Goal: Task Accomplishment & Management: Complete application form

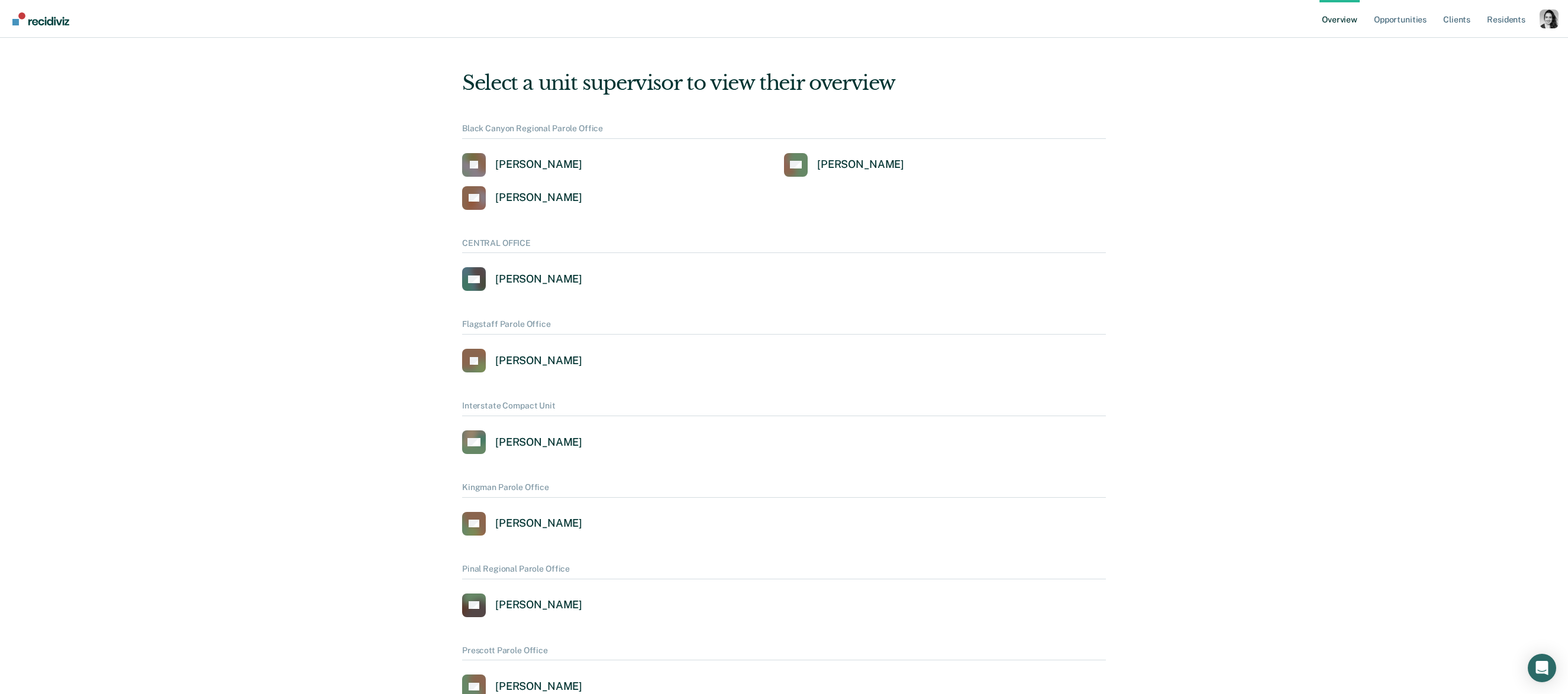
click at [1553, 20] on div "Profile dropdown button" at bounding box center [1549, 19] width 19 height 19
click at [1466, 48] on link "Profile" at bounding box center [1501, 48] width 95 height 10
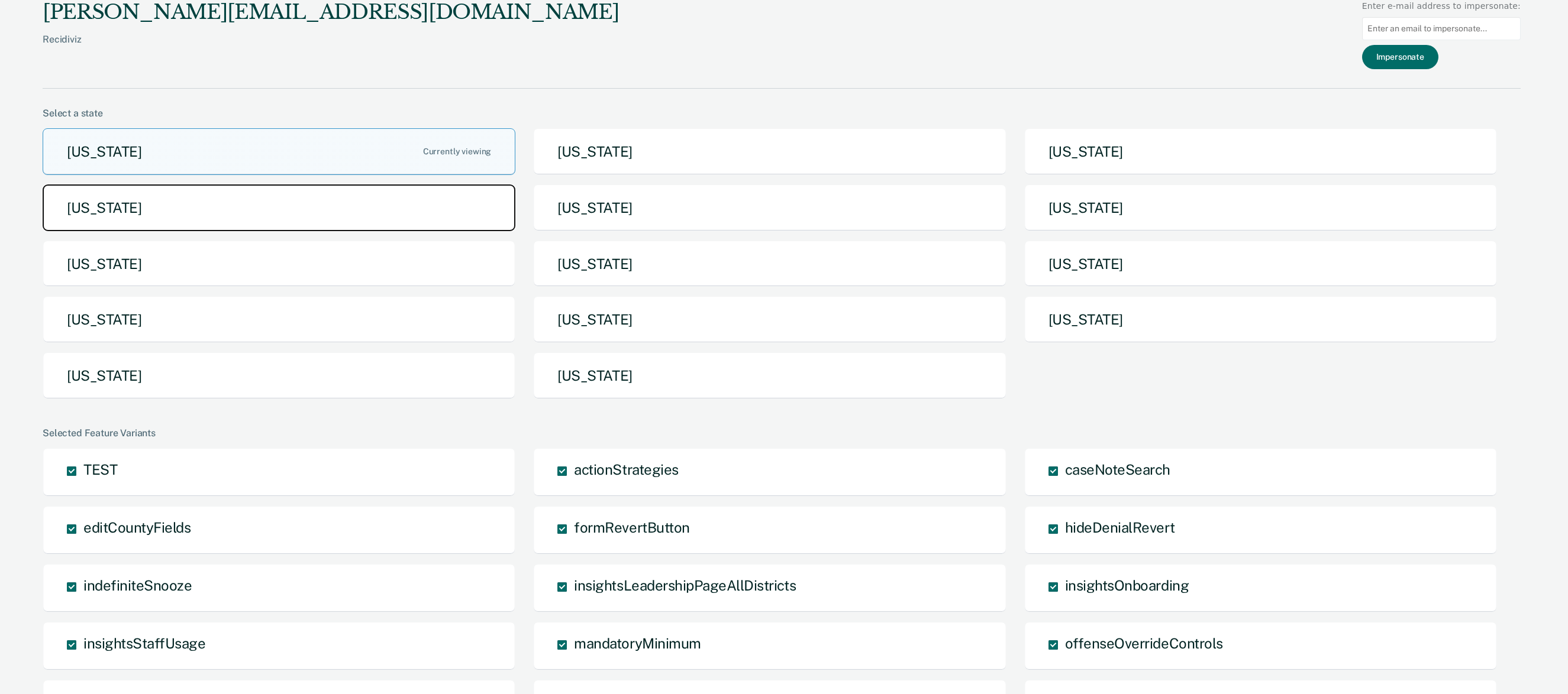
click at [341, 212] on button "[US_STATE]" at bounding box center [279, 208] width 473 height 47
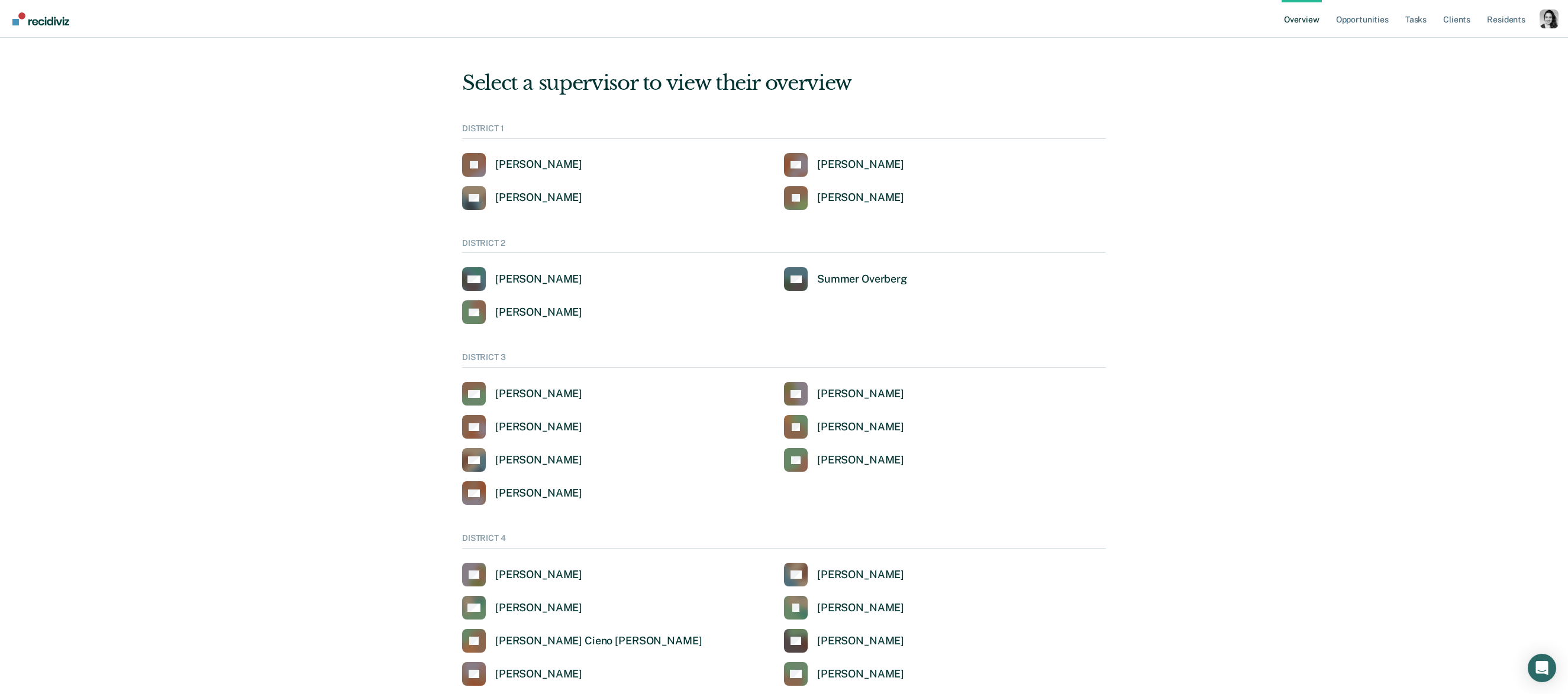
click at [1545, 22] on div "Profile dropdown button" at bounding box center [1549, 19] width 19 height 19
click at [1472, 88] on link "Go to PSI Case Dashboard" at bounding box center [1499, 91] width 101 height 10
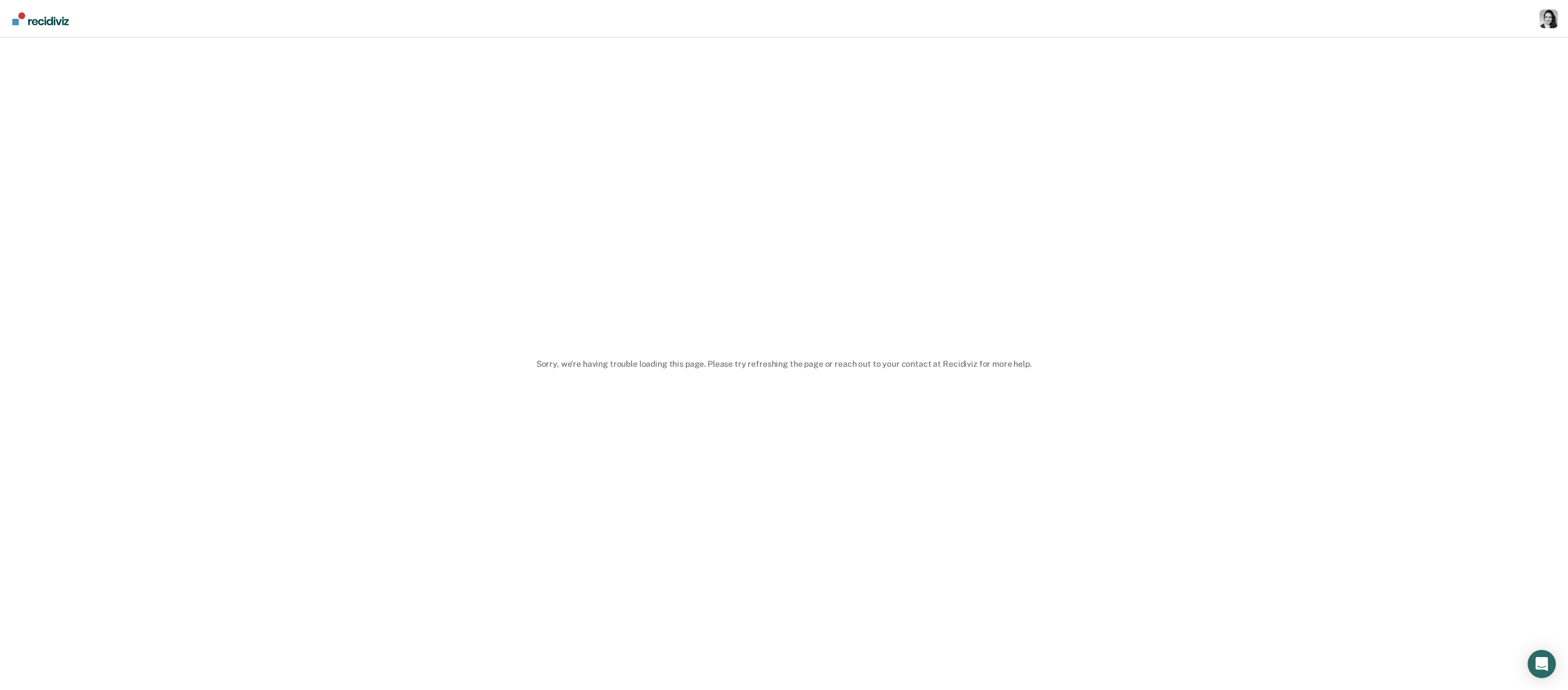
click at [1538, 21] on nav "Profile Go to System-Level Trends Go to Operations Go to PSI Case Dashboard Log…" at bounding box center [783, 18] width 1549 height 37
click at [1545, 21] on div "Profile dropdown button" at bounding box center [1549, 18] width 19 height 19
click at [1470, 51] on link "Profile" at bounding box center [1499, 47] width 100 height 10
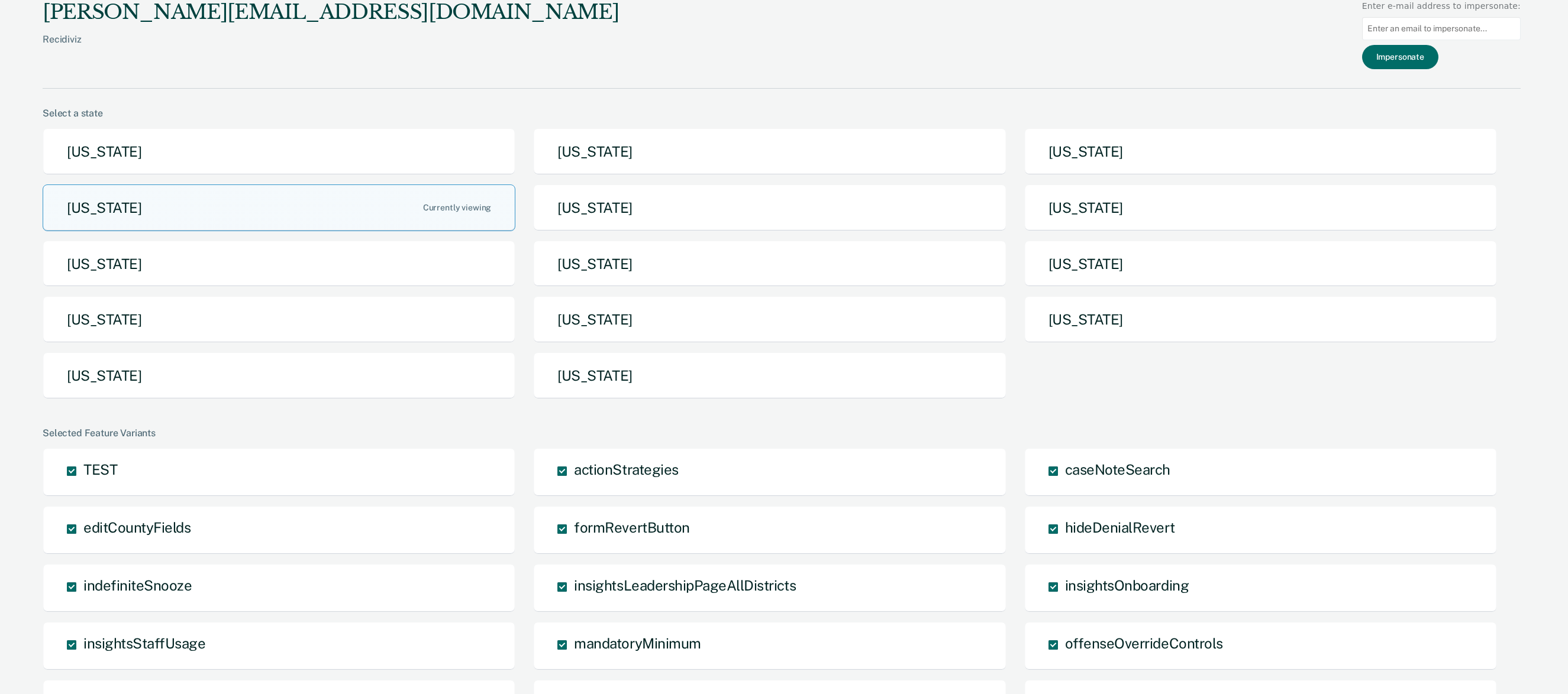
click at [1462, 38] on input at bounding box center [1441, 28] width 159 height 23
type input "[EMAIL_ADDRESS][US_STATE]"
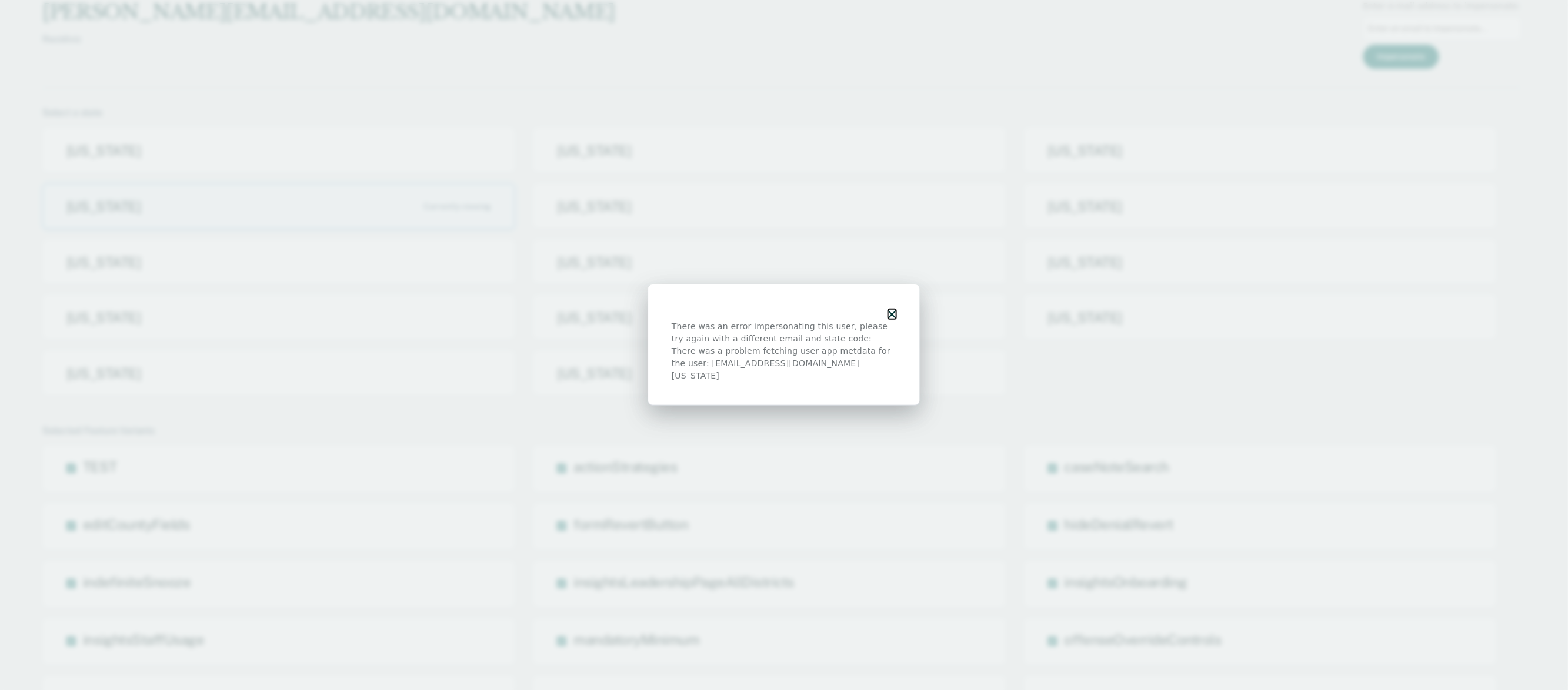
click at [896, 318] on icon "button" at bounding box center [891, 314] width 8 height 8
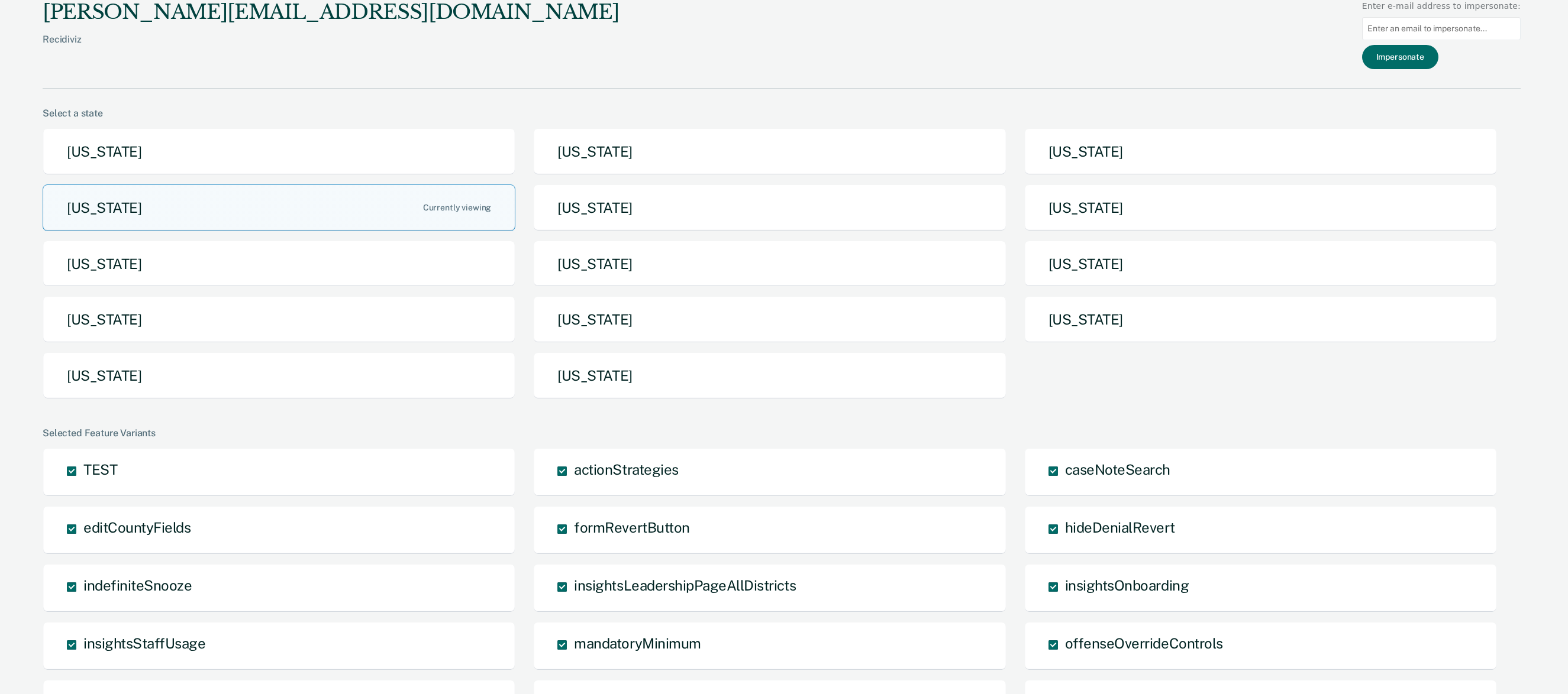
click at [1466, 33] on input at bounding box center [1441, 28] width 159 height 23
type input "[EMAIL_ADDRESS][US_STATE]"
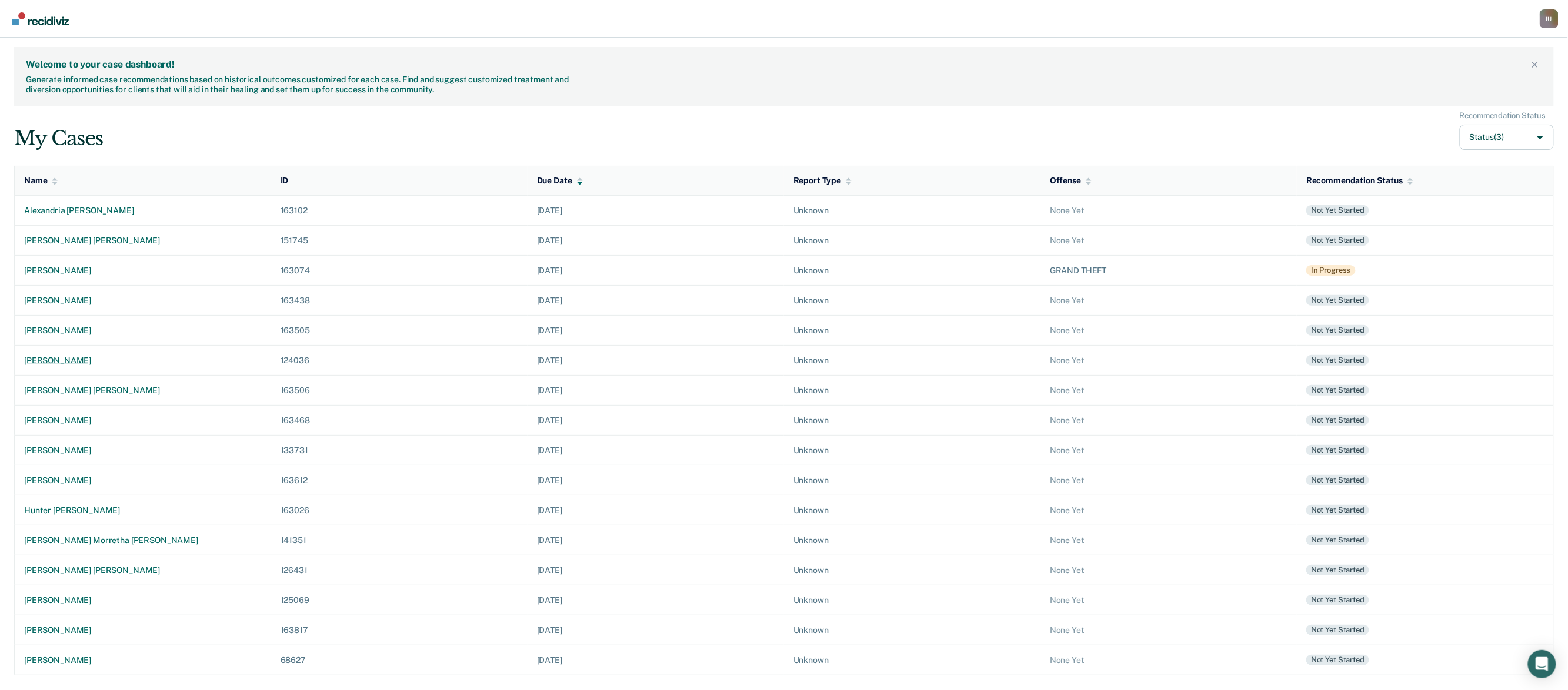
click at [64, 356] on div "[PERSON_NAME]" at bounding box center [142, 361] width 237 height 10
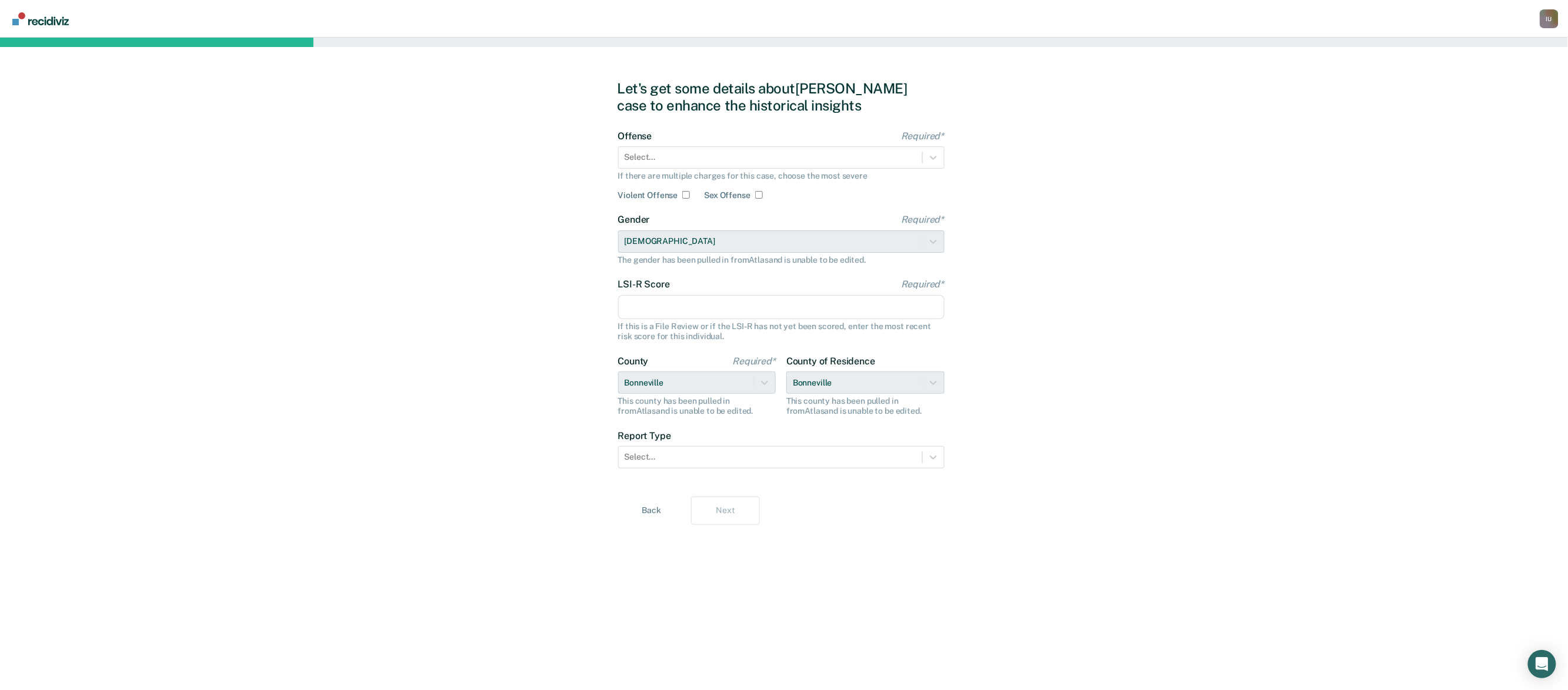
click at [674, 310] on input "LSI-R Score Required*" at bounding box center [781, 307] width 326 height 25
click at [699, 158] on div at bounding box center [770, 157] width 291 height 12
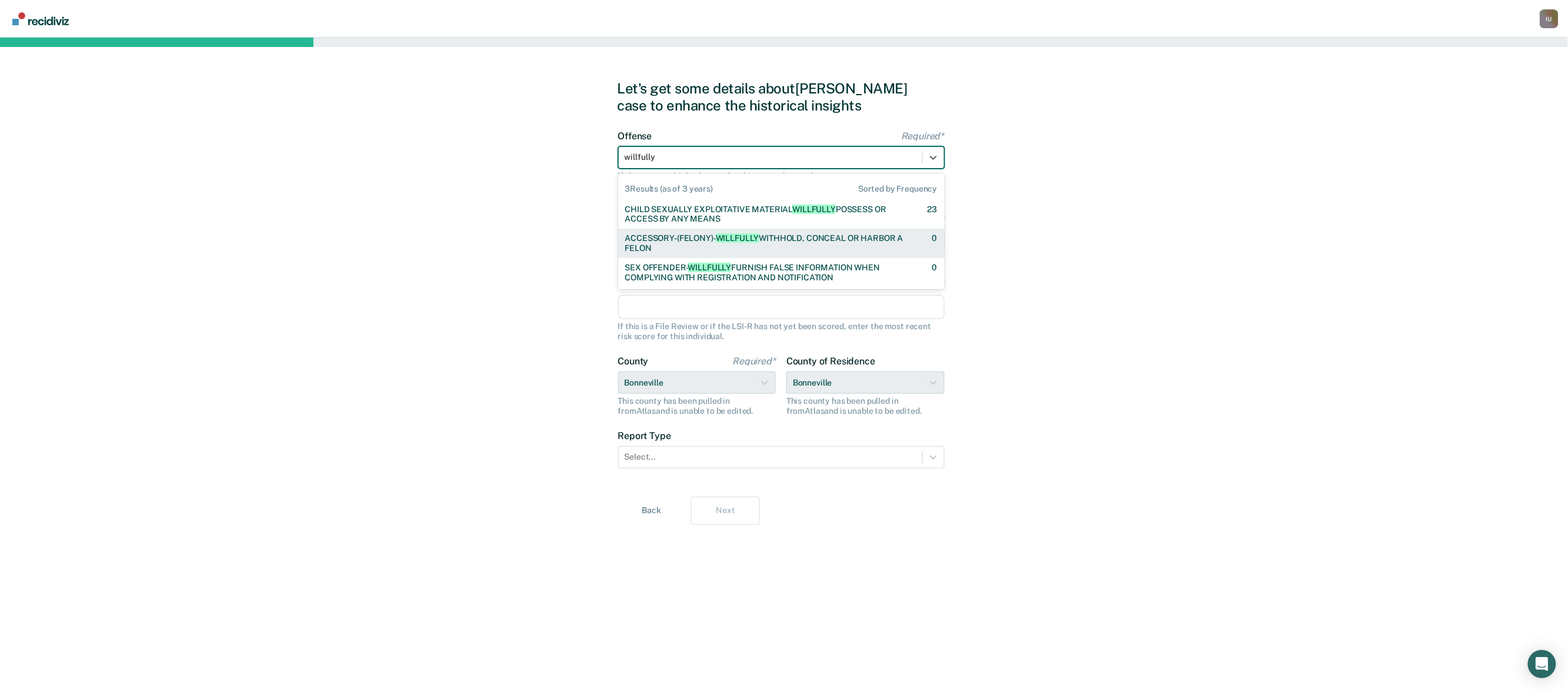
type input "willfully"
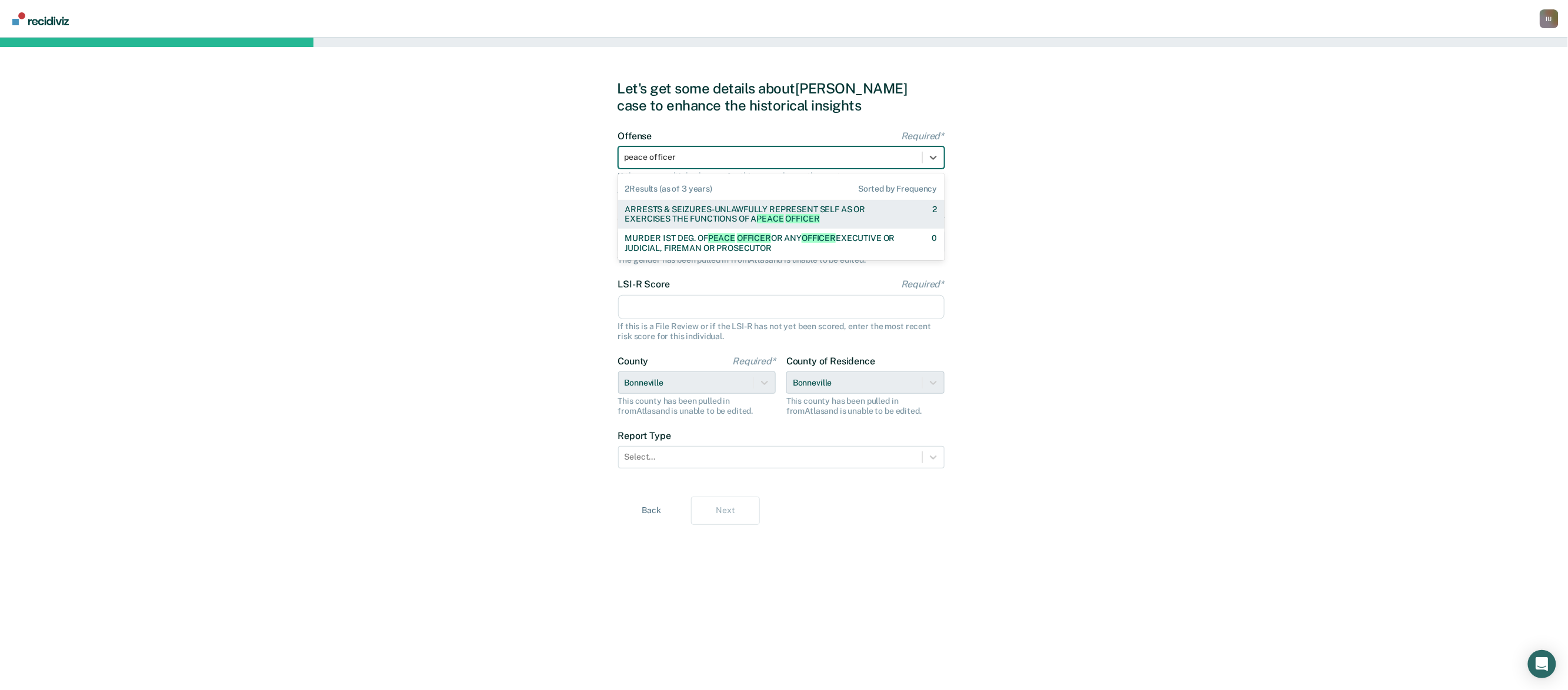
type input "peace officer"
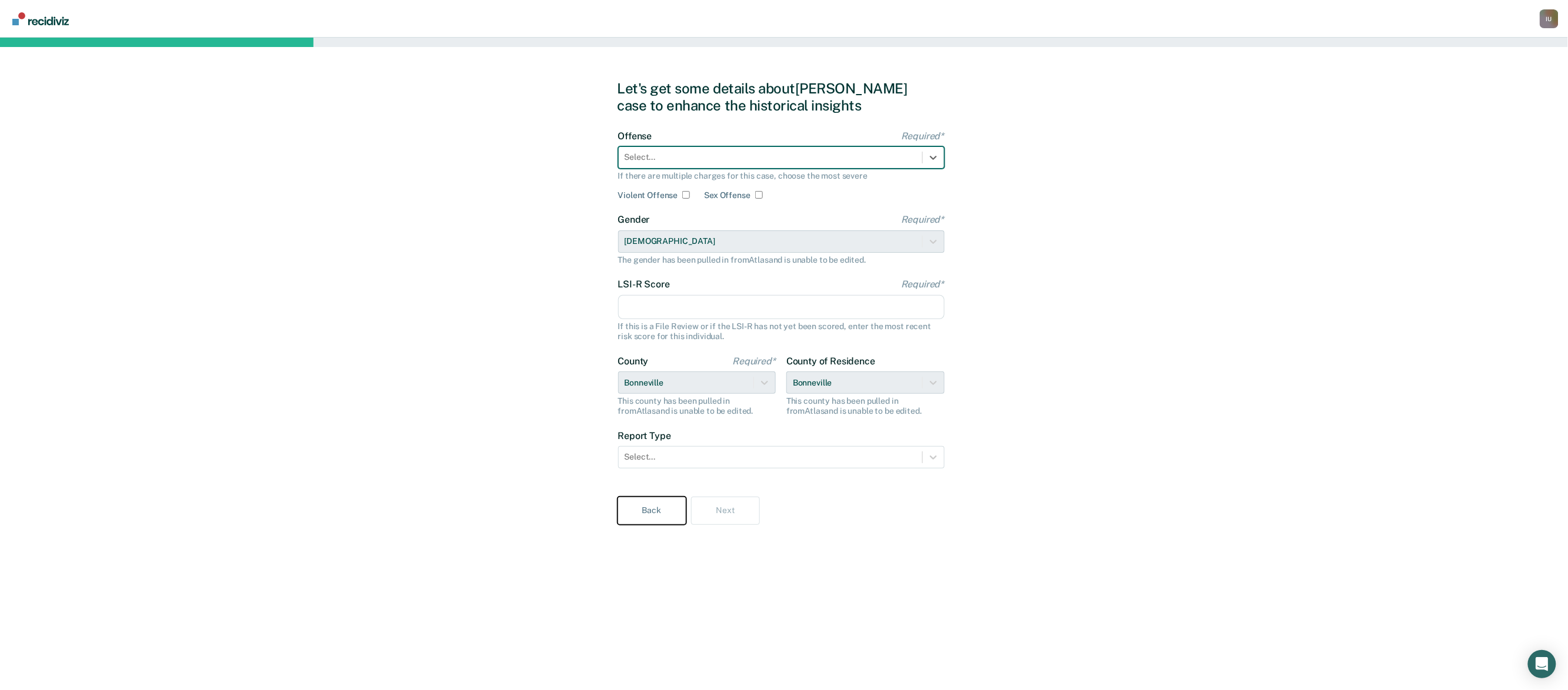
click at [663, 517] on button "Back" at bounding box center [652, 511] width 69 height 28
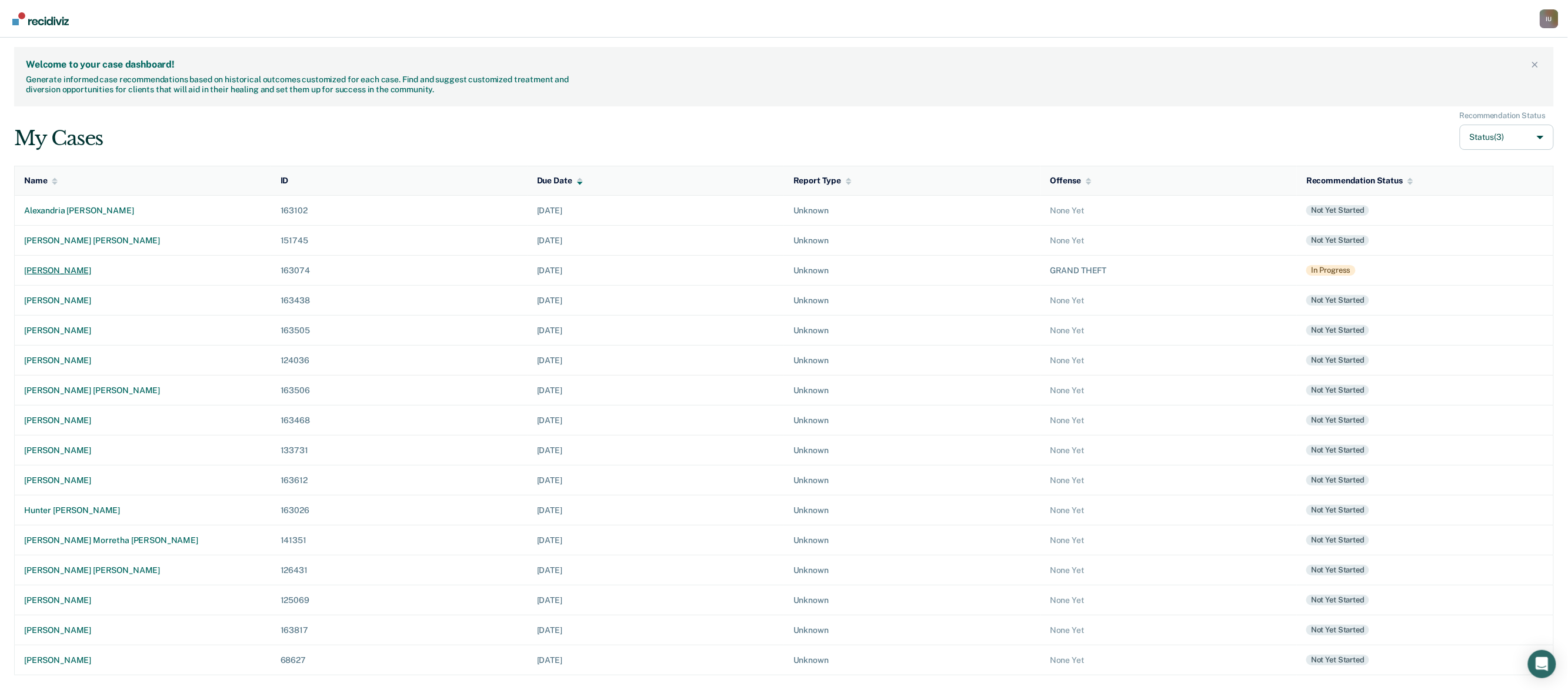
click at [69, 270] on div "[PERSON_NAME]" at bounding box center [142, 270] width 237 height 10
